Goal: Information Seeking & Learning: Understand process/instructions

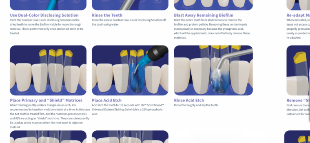
scroll to position [194, 0]
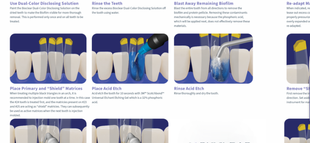
click at [117, 114] on img at bounding box center [92, 92] width 121 height 157
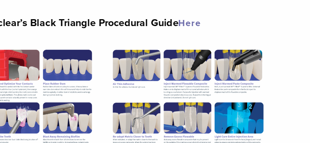
scroll to position [172, 0]
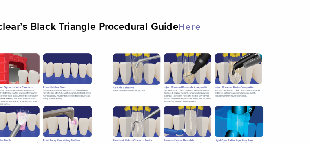
click at [247, 7] on div "The Bioclear Black Triangle Illustrative Procedure Guide Bioclear, in partnersh…" at bounding box center [155, 110] width 246 height 433
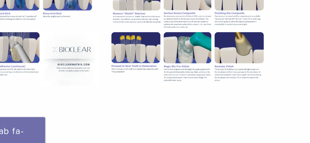
scroll to position [296, 0]
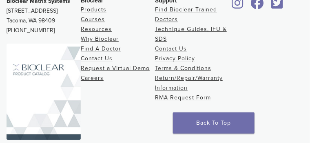
scroll to position [691, 0]
